Goal: Information Seeking & Learning: Learn about a topic

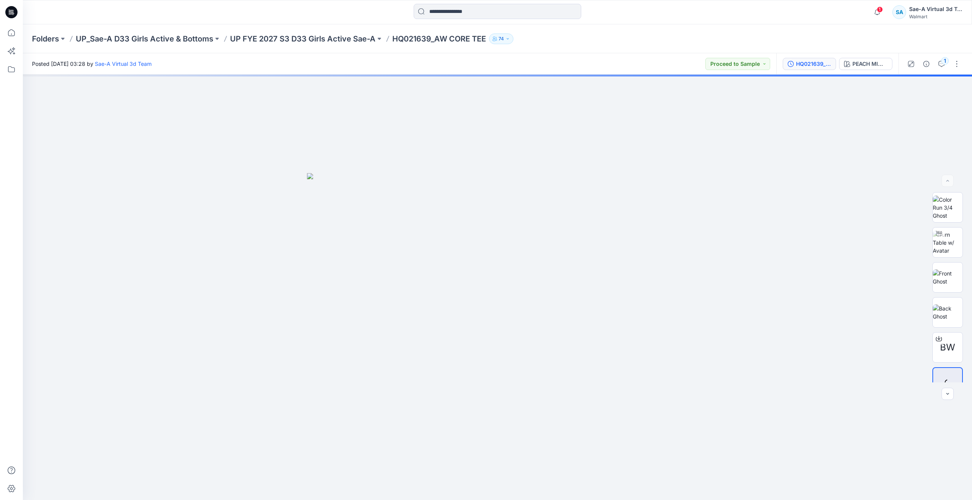
click at [472, 58] on button "HQ021639_FULL COLORWAYS" at bounding box center [809, 64] width 53 height 12
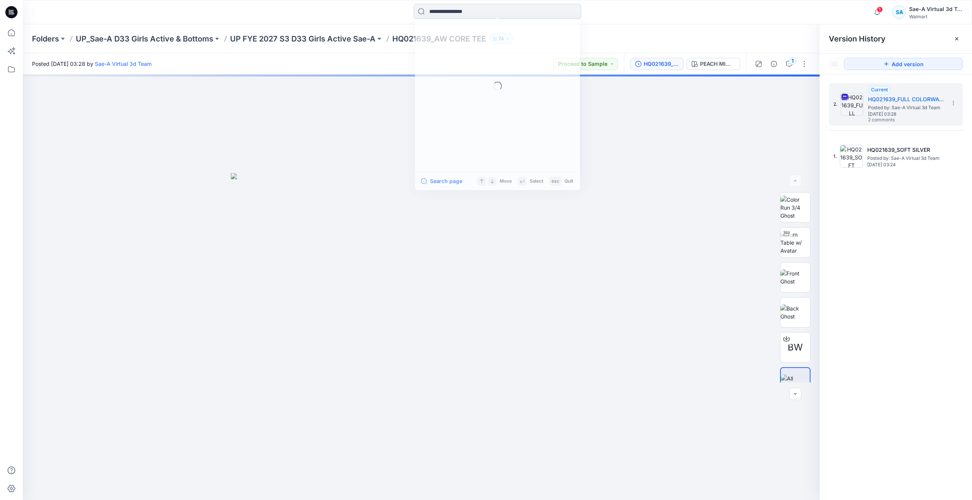
click at [467, 13] on input at bounding box center [498, 11] width 168 height 15
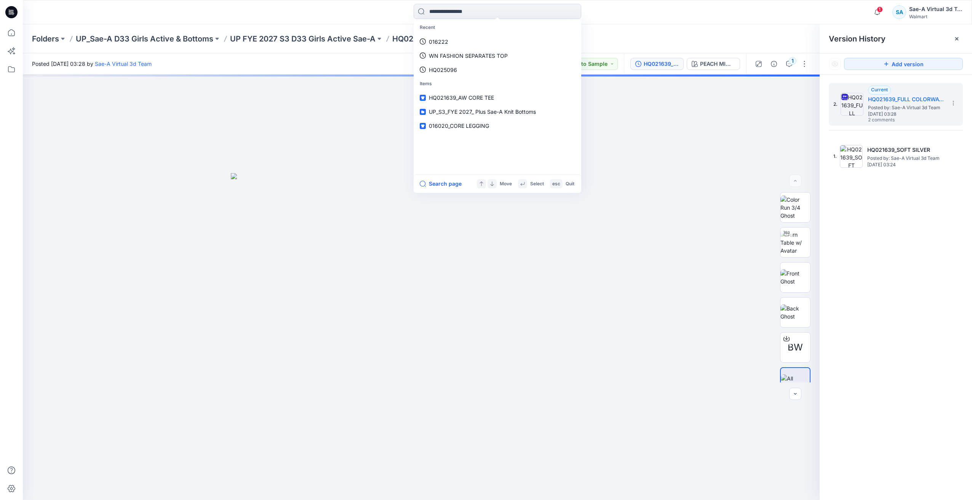
click at [10, 13] on icon at bounding box center [11, 12] width 12 height 12
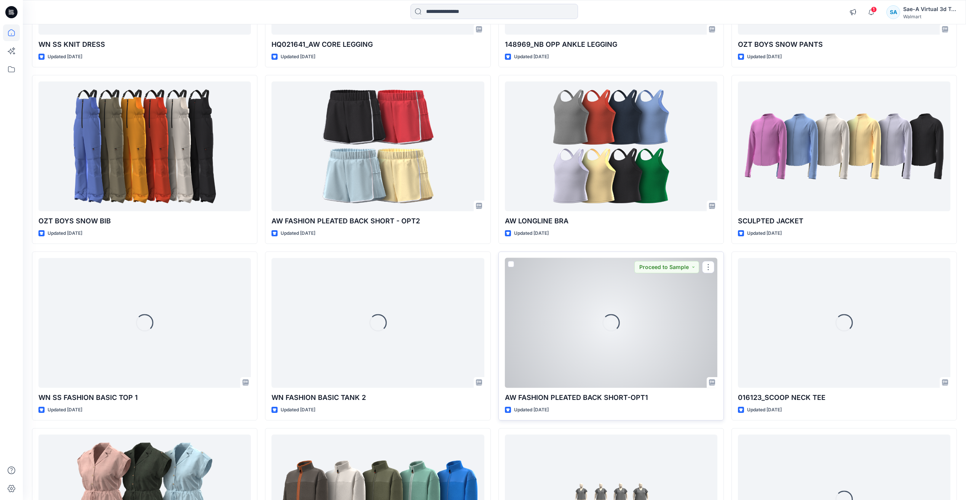
scroll to position [1375, 0]
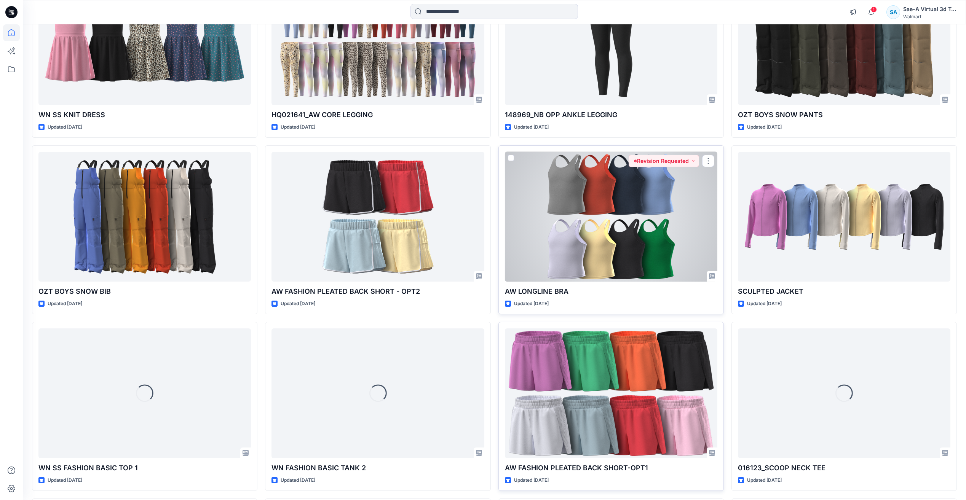
click at [472, 215] on div at bounding box center [611, 217] width 213 height 130
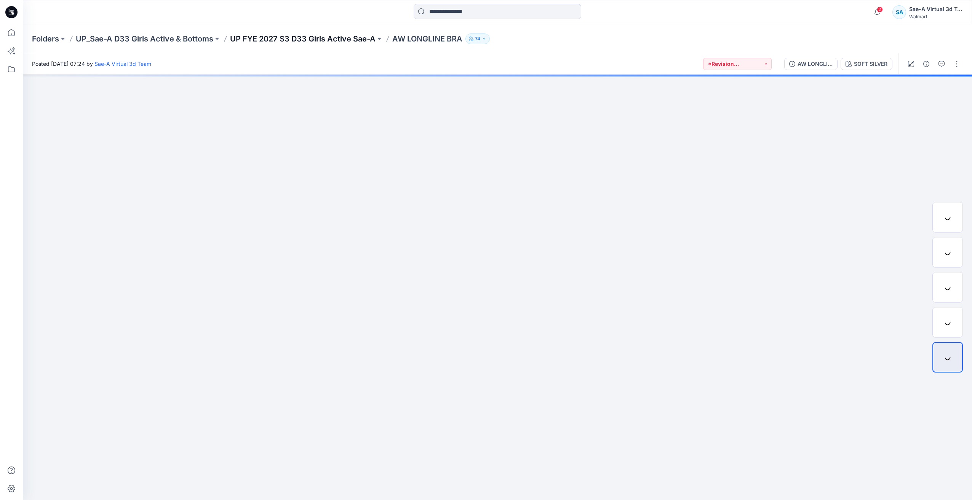
click at [355, 37] on p "UP FYE 2027 S3 D33 Girls Active Sae-A" at bounding box center [302, 39] width 145 height 11
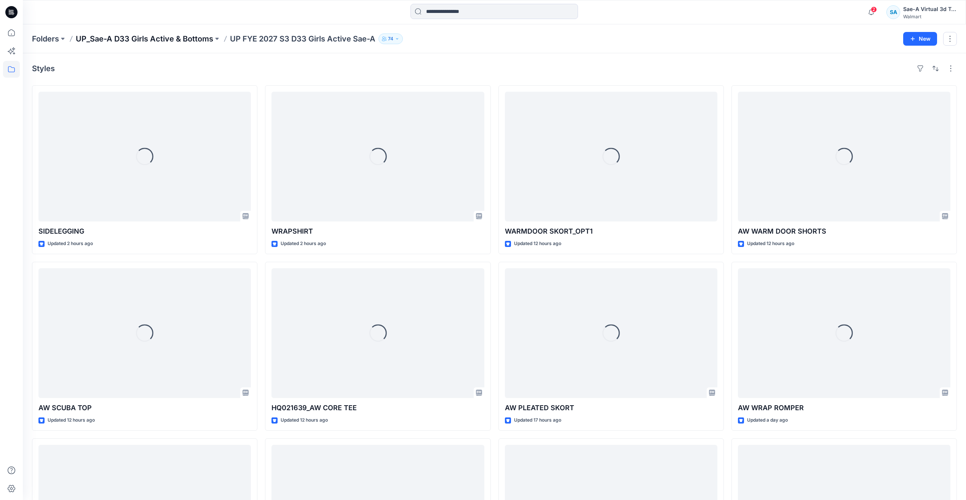
click at [174, 39] on p "UP_Sae-A D33 Girls Active & Bottoms" at bounding box center [144, 39] width 137 height 11
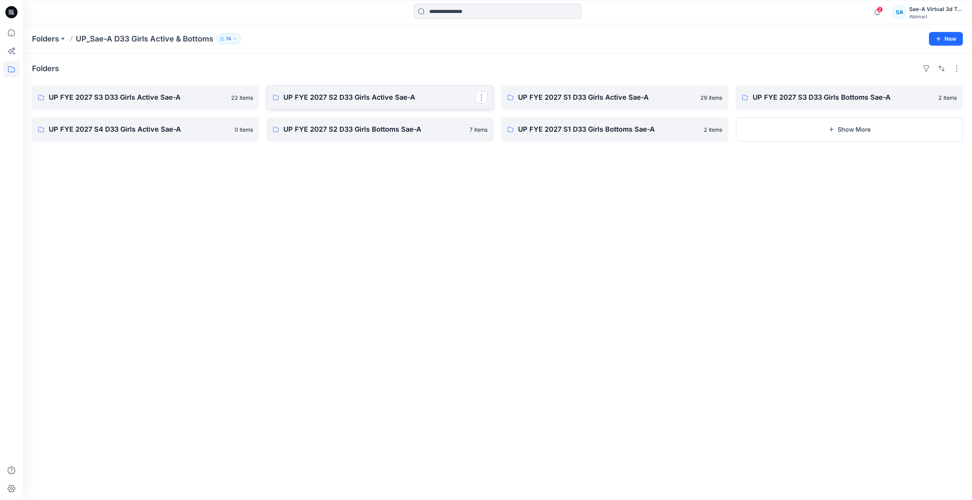
click at [347, 101] on p "UP FYE 2027 S2 D33 Girls Active Sae-A" at bounding box center [379, 97] width 192 height 11
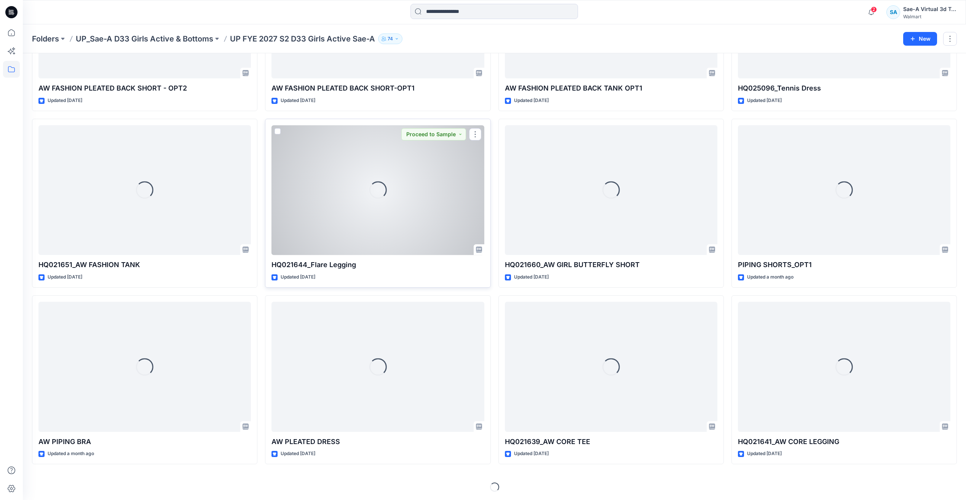
scroll to position [144, 0]
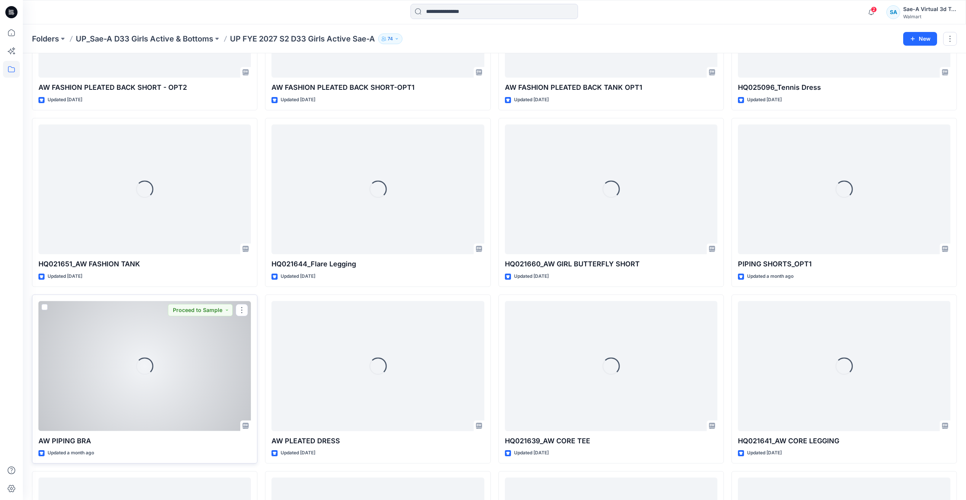
click at [163, 371] on div "Loading..." at bounding box center [144, 366] width 213 height 130
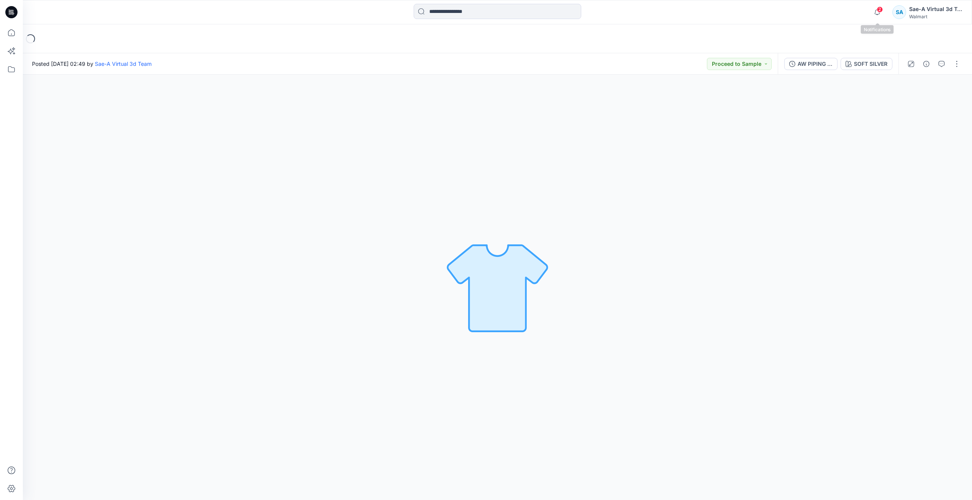
click at [881, 11] on span "2" at bounding box center [880, 9] width 6 height 6
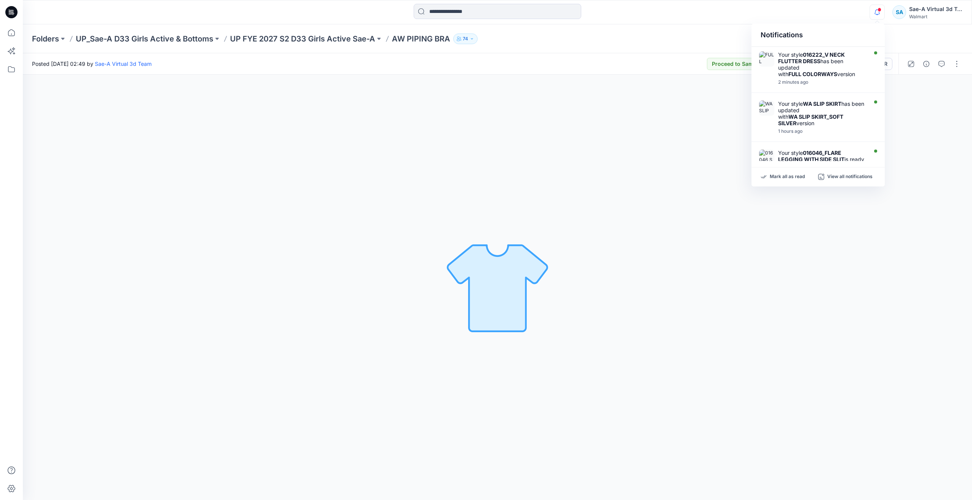
click at [881, 11] on icon "button" at bounding box center [877, 12] width 14 height 15
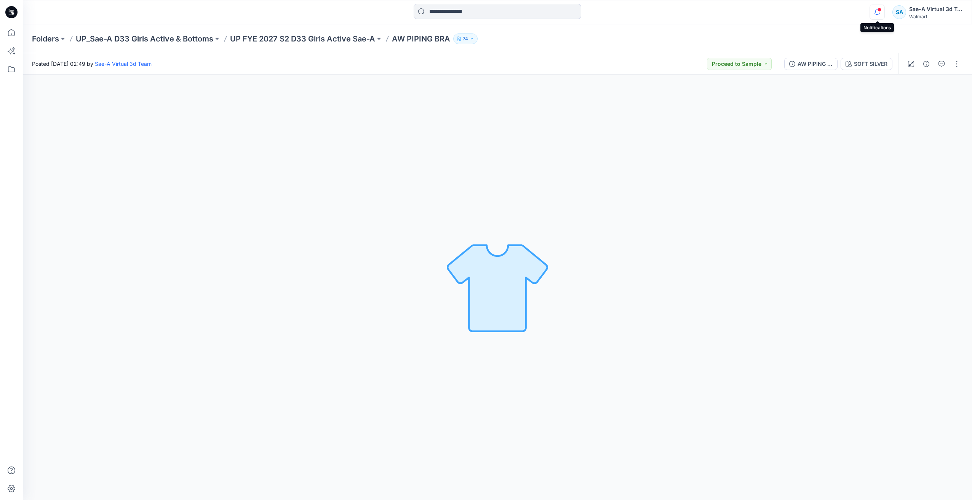
click at [880, 14] on icon "button" at bounding box center [877, 12] width 14 height 15
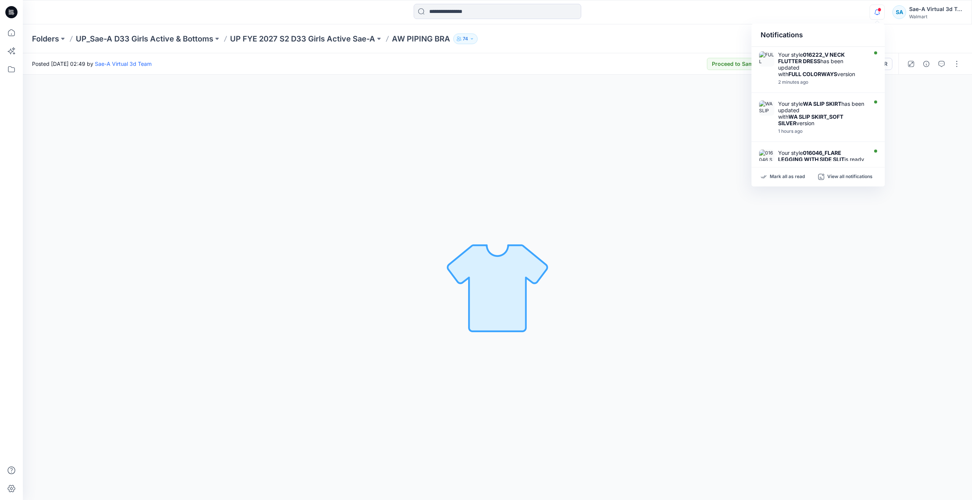
click at [880, 14] on icon "button" at bounding box center [877, 12] width 14 height 15
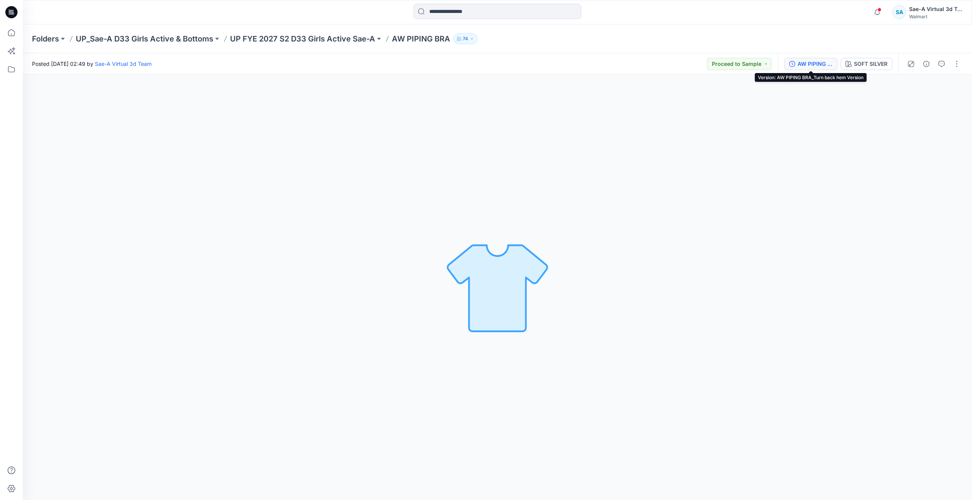
click at [820, 69] on button "AW PIPING BRA_Turn back hem Version" at bounding box center [810, 64] width 53 height 12
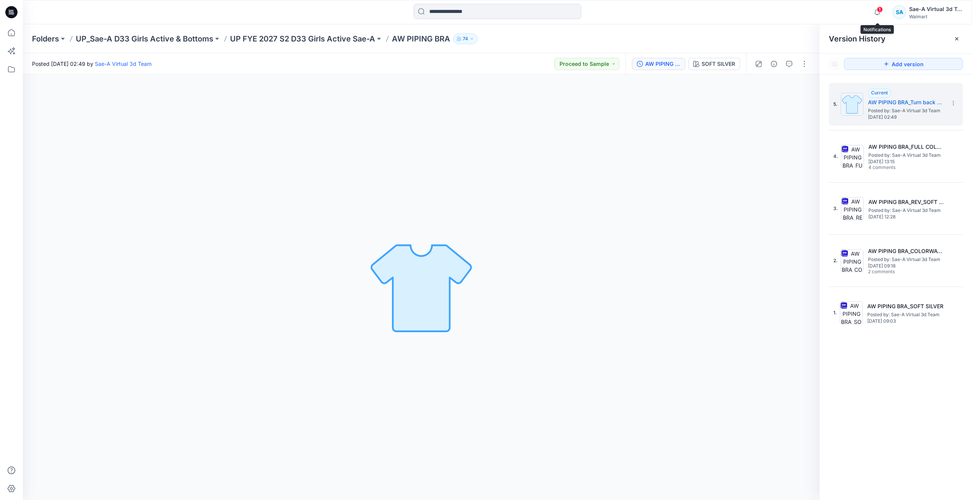
click at [878, 2] on div "1 Notifications Your style 016222_V NECK FLUTTER DRESS has been updated with FU…" at bounding box center [497, 12] width 949 height 24
drag, startPoint x: 878, startPoint y: 5, endPoint x: 878, endPoint y: 10, distance: 5.0
click at [878, 6] on icon "button" at bounding box center [877, 12] width 14 height 15
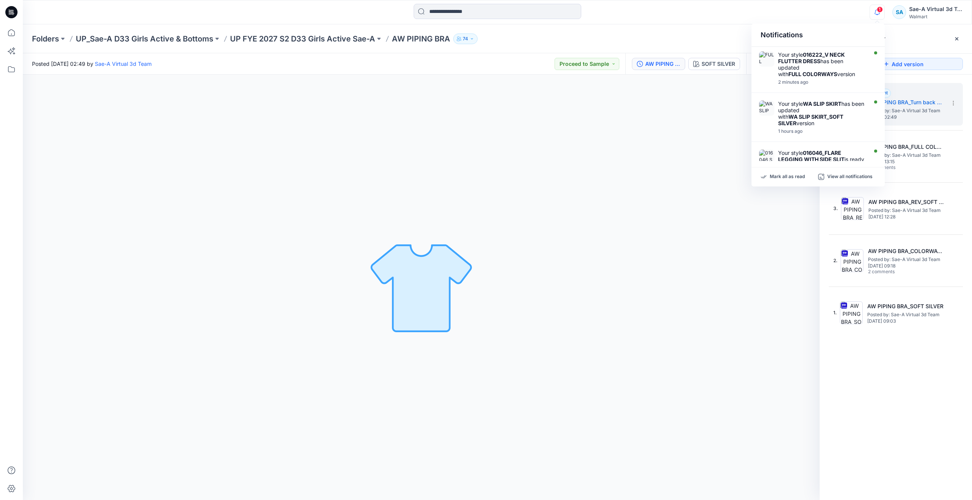
click at [878, 10] on span "1" at bounding box center [880, 9] width 6 height 6
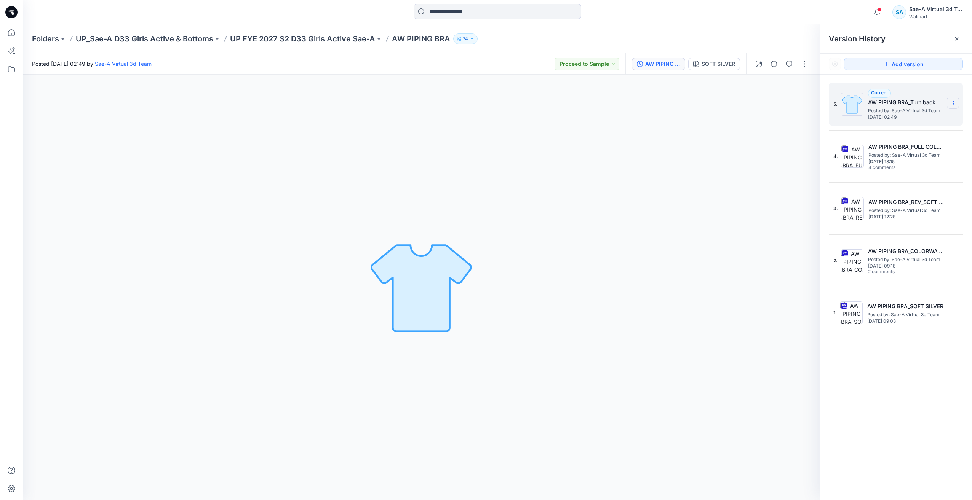
click at [956, 102] on icon at bounding box center [953, 103] width 6 height 6
click at [926, 133] on div "Rename Version" at bounding box center [912, 133] width 88 height 15
click at [918, 373] on div "**********" at bounding box center [896, 293] width 152 height 437
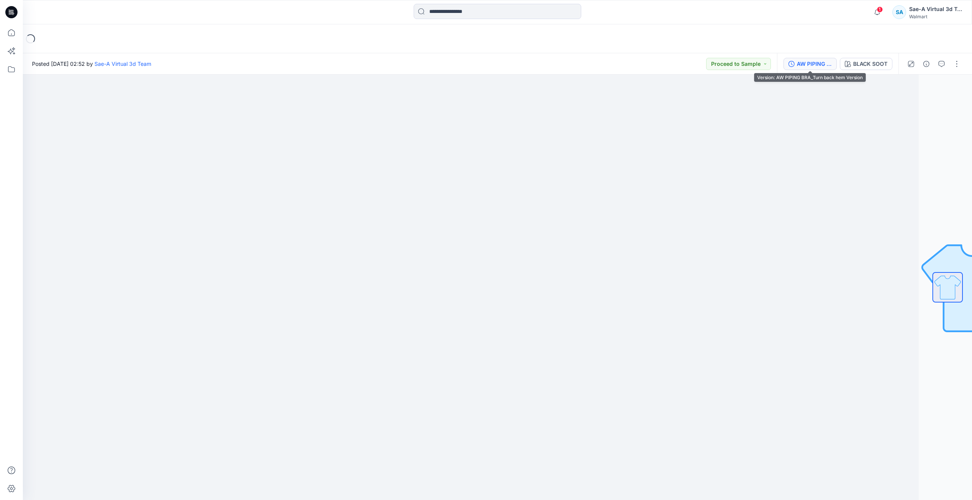
drag, startPoint x: 818, startPoint y: 65, endPoint x: 849, endPoint y: 84, distance: 36.6
click at [817, 65] on div "AW PIPING BRA_Turn back hem Version" at bounding box center [814, 64] width 35 height 8
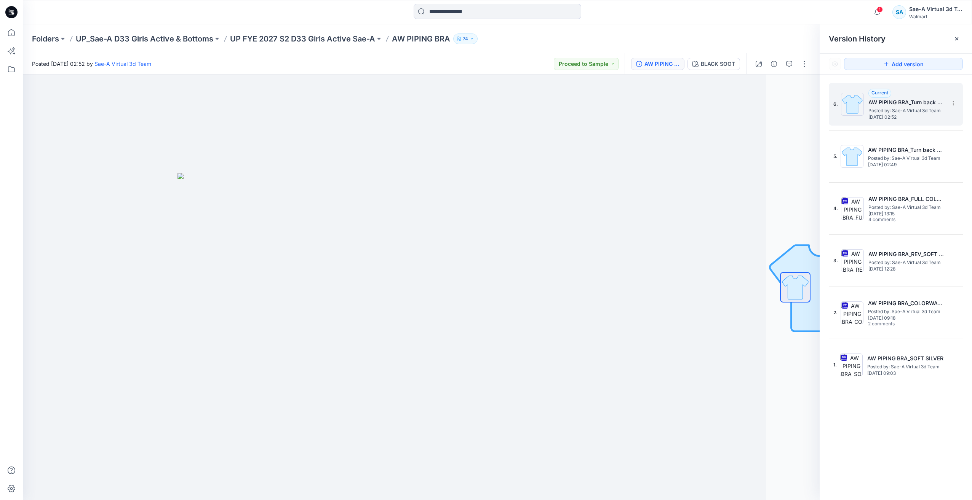
click at [899, 102] on h5 "AW PIPING BRA_Turn back hem Version" at bounding box center [906, 102] width 76 height 9
click at [724, 62] on div "BLACK SOOT" at bounding box center [718, 64] width 34 height 8
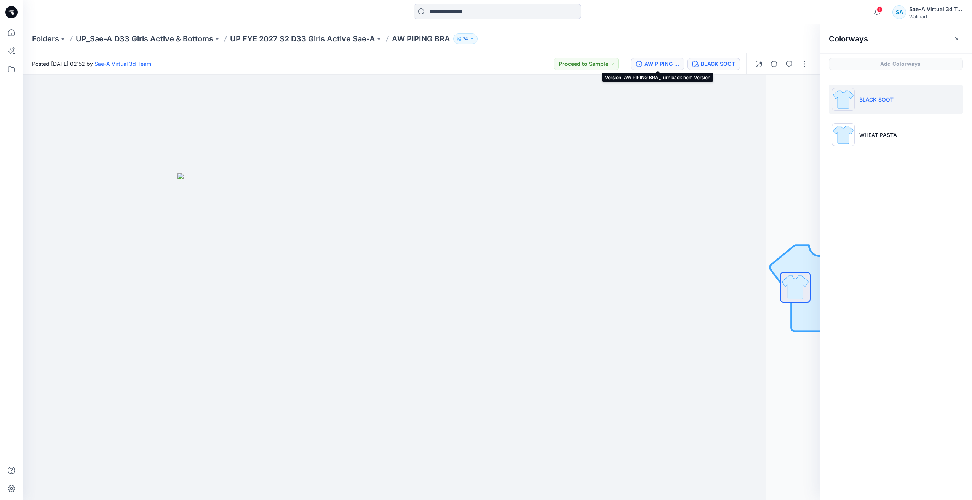
click at [655, 65] on div "AW PIPING BRA_Turn back hem Version" at bounding box center [661, 64] width 35 height 8
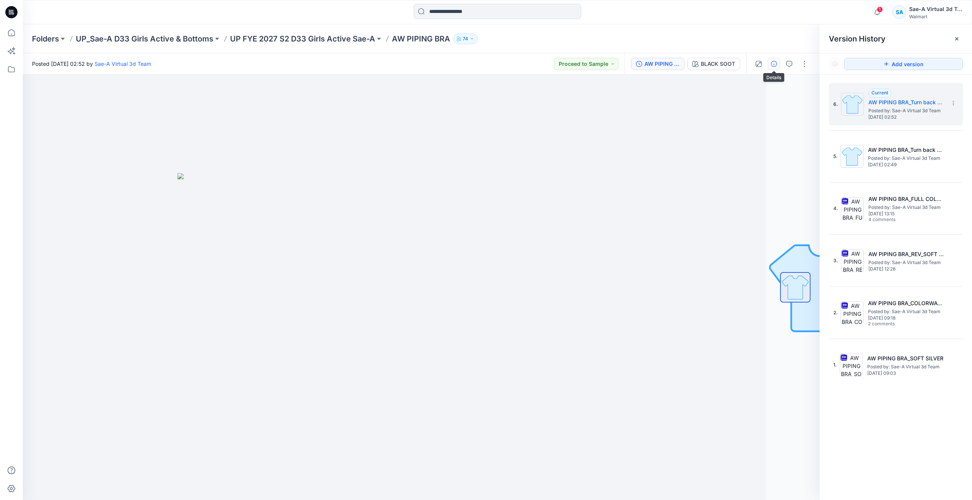
click at [775, 63] on icon "button" at bounding box center [774, 64] width 6 height 6
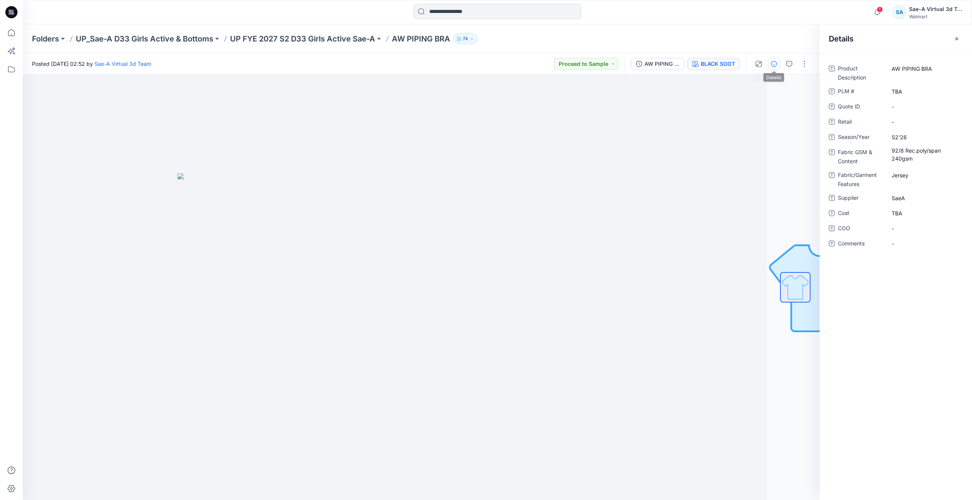
click at [711, 62] on div "BLACK SOOT" at bounding box center [718, 64] width 34 height 8
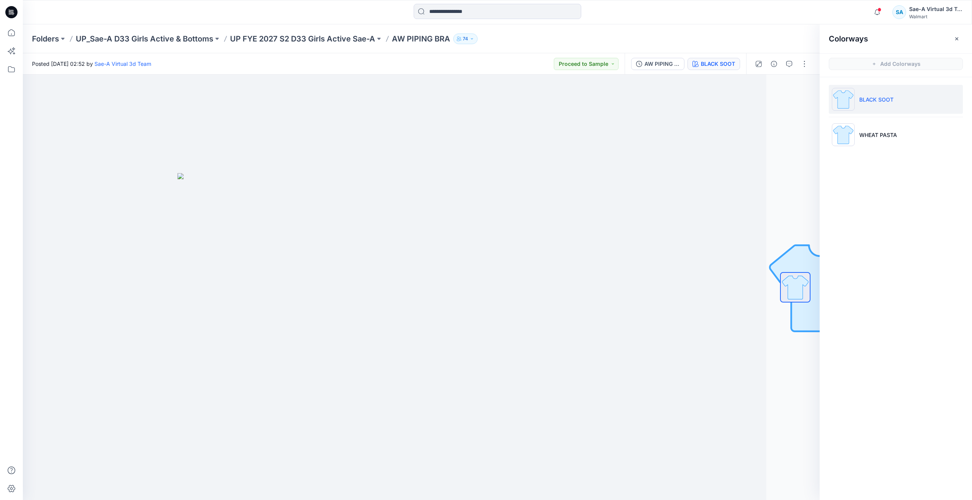
click at [863, 44] on div "Colorways" at bounding box center [896, 38] width 152 height 29
click at [876, 12] on icon "button" at bounding box center [877, 12] width 14 height 15
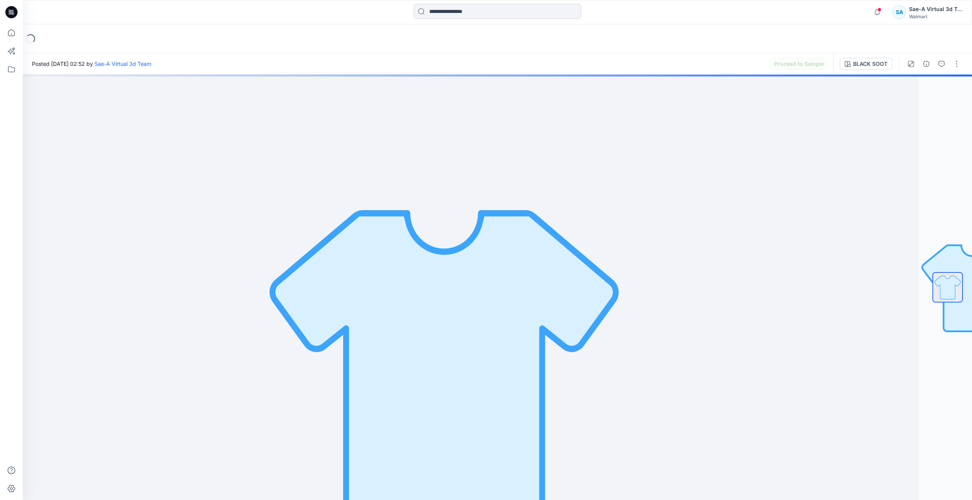
click at [466, 16] on input at bounding box center [498, 11] width 168 height 15
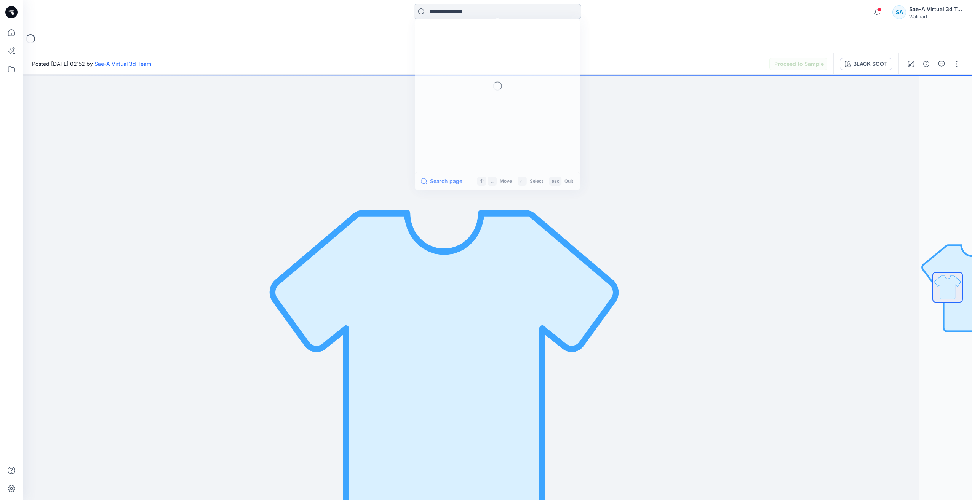
click at [466, 13] on input at bounding box center [498, 11] width 168 height 15
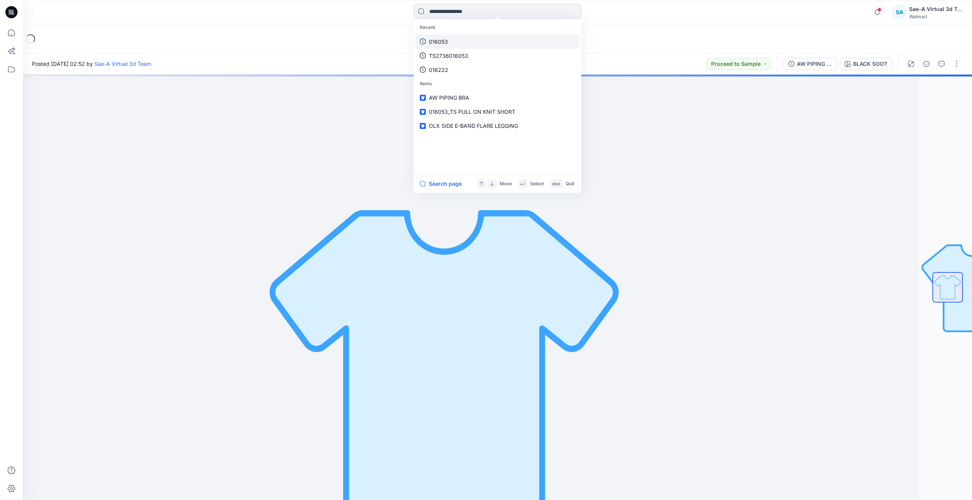
click at [460, 44] on link "016053" at bounding box center [497, 42] width 165 height 14
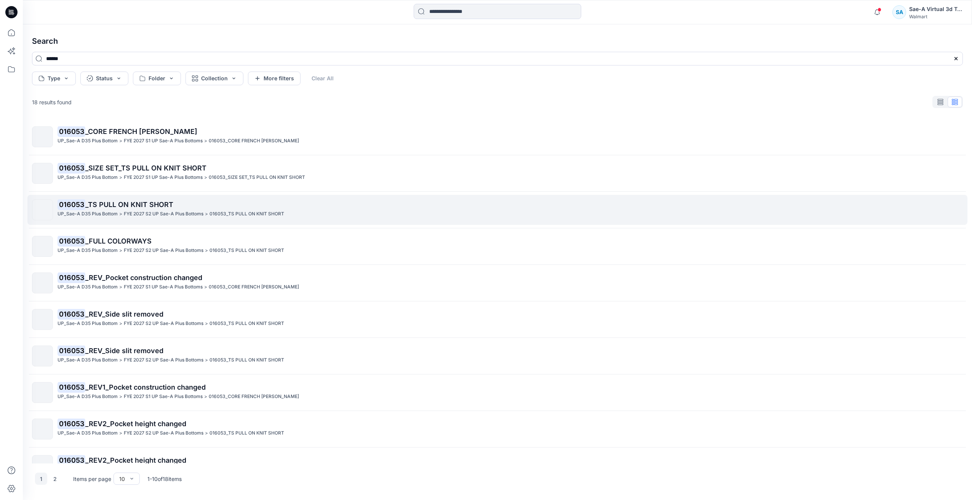
click at [155, 203] on span "_TS PULL ON KNIT SHORT" at bounding box center [129, 205] width 88 height 8
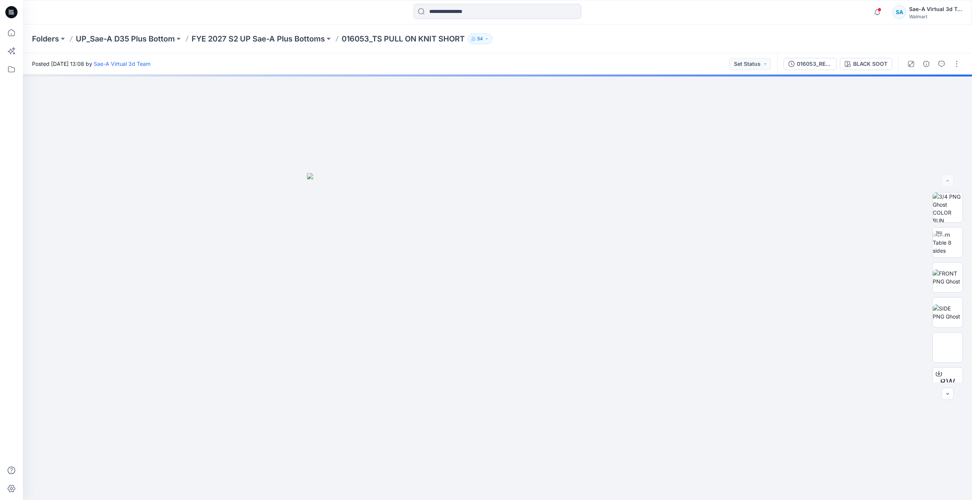
click at [812, 68] on button "016053_REV2_Pocket height changed" at bounding box center [809, 64] width 53 height 12
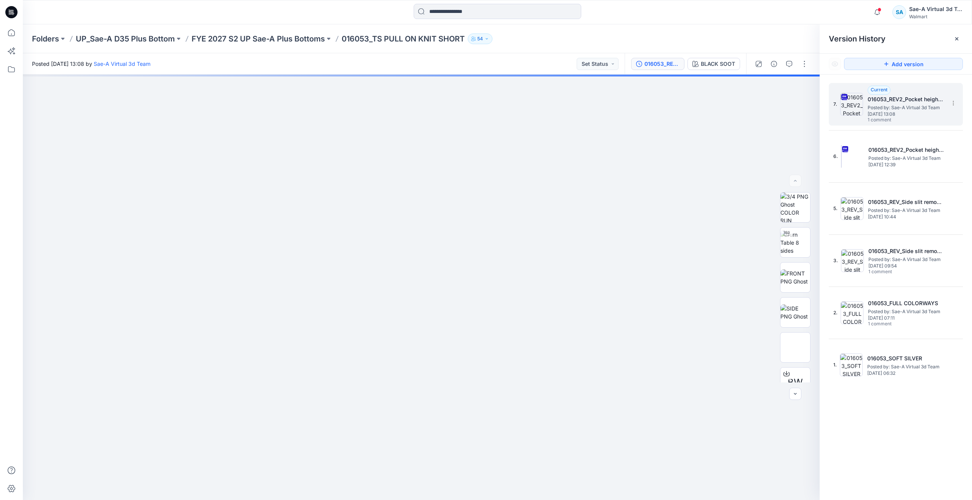
click at [899, 117] on span "Monday, August 18, 2025 13:08" at bounding box center [906, 114] width 76 height 5
